Goal: Task Accomplishment & Management: Manage account settings

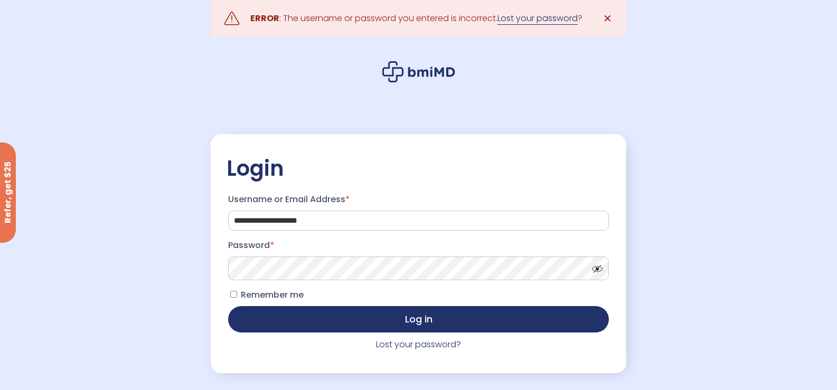
click at [511, 21] on link "Lost your password" at bounding box center [537, 18] width 80 height 13
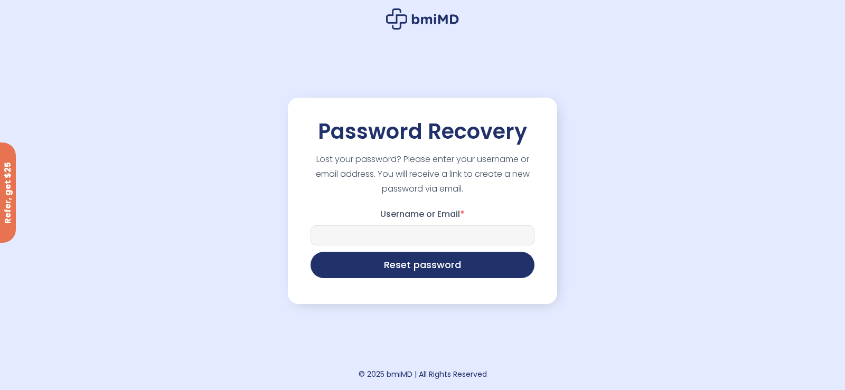
click at [382, 232] on input "Username or Email *" at bounding box center [422, 235] width 224 height 20
click at [392, 236] on input "Username or Email *" at bounding box center [422, 235] width 224 height 20
type input "*"
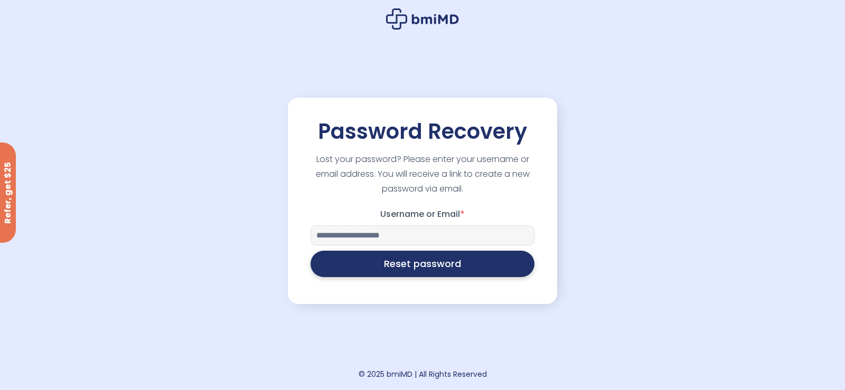
type input "**********"
click at [457, 267] on button "Reset password" at bounding box center [422, 264] width 224 height 26
